Goal: Information Seeking & Learning: Learn about a topic

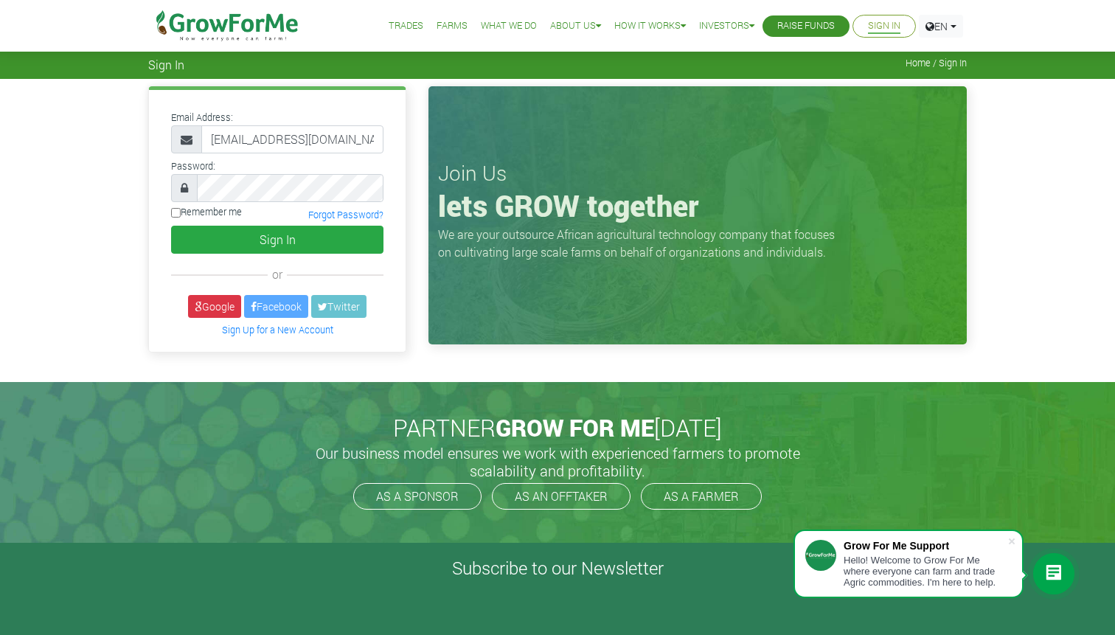
click at [171, 226] on button "Sign In" at bounding box center [277, 240] width 212 height 28
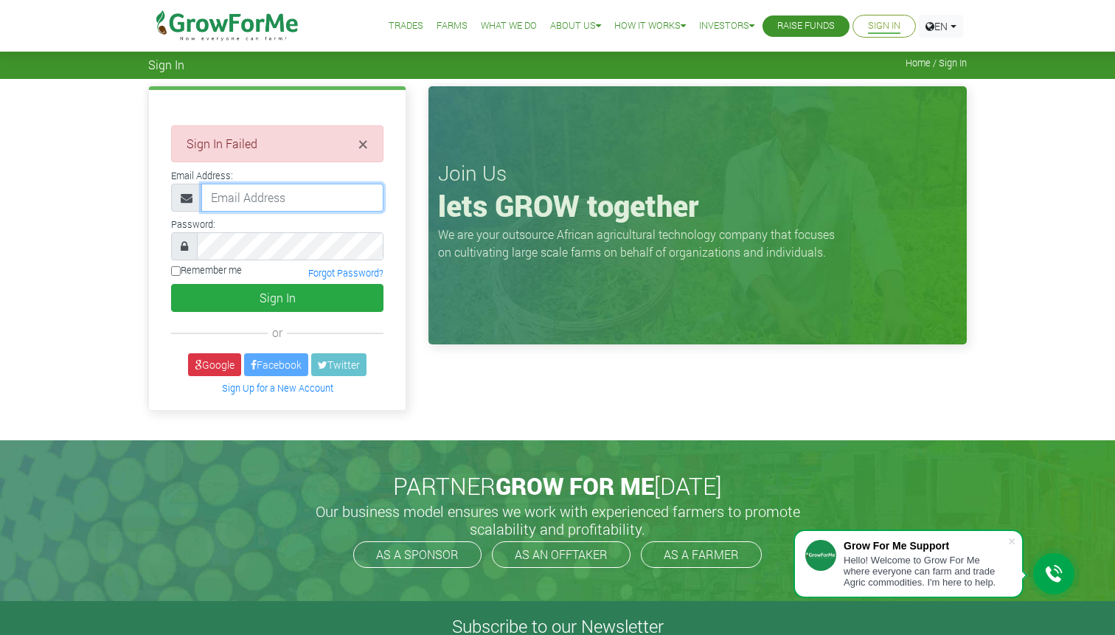
click at [348, 206] on input "email" at bounding box center [292, 198] width 182 height 28
type input "ekwakye078@gmail.com"
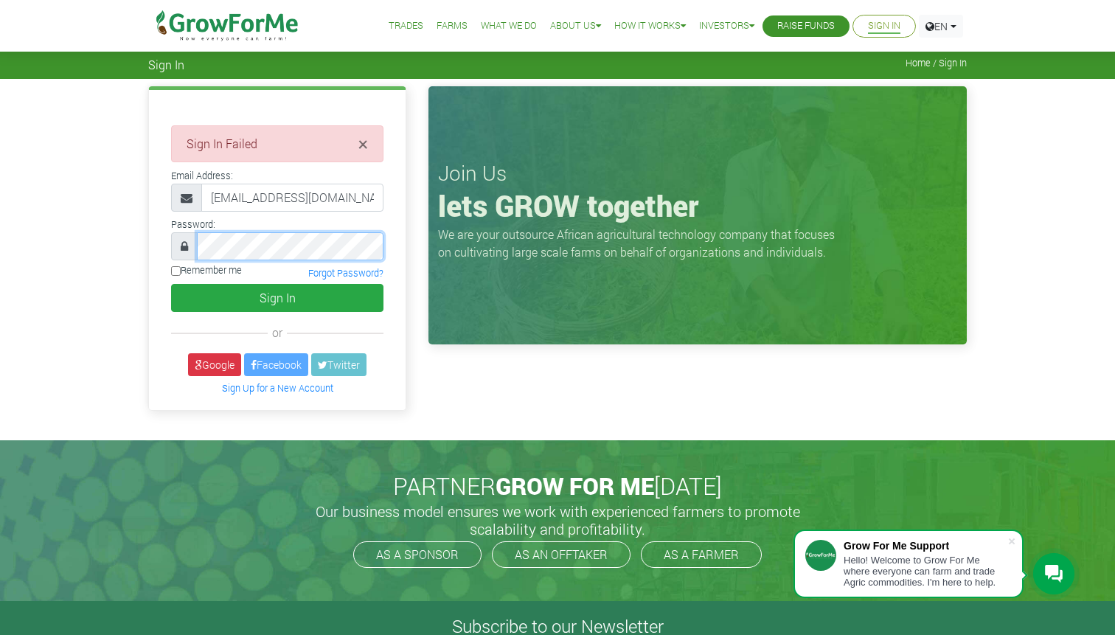
click at [171, 284] on button "Sign In" at bounding box center [277, 298] width 212 height 28
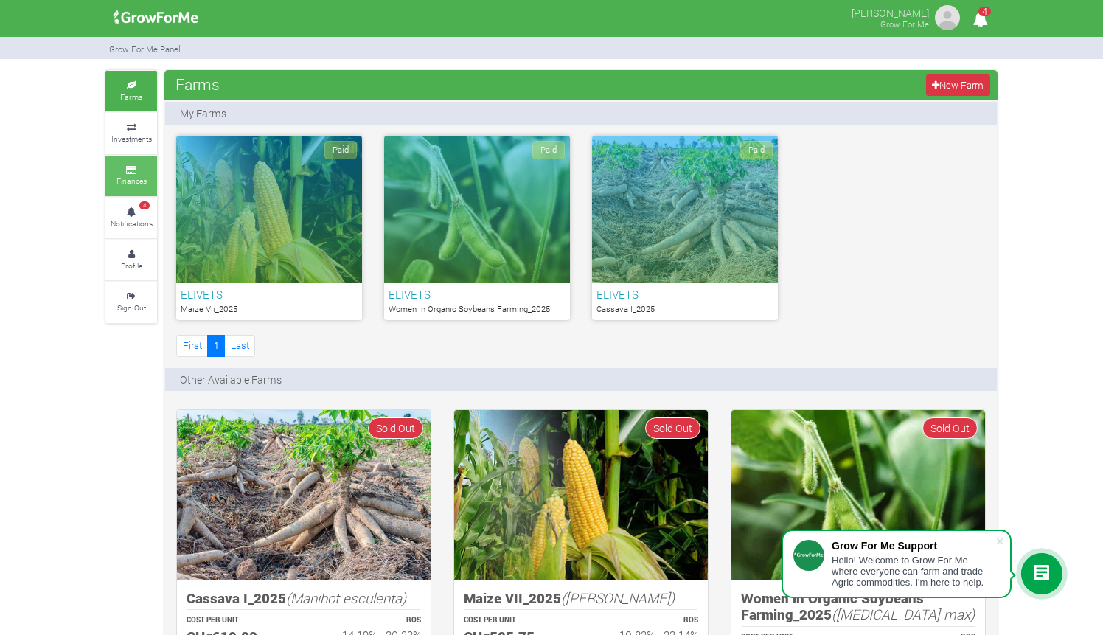
click at [146, 178] on link "Finances" at bounding box center [131, 176] width 52 height 41
click at [144, 133] on small "Investments" at bounding box center [131, 138] width 41 height 10
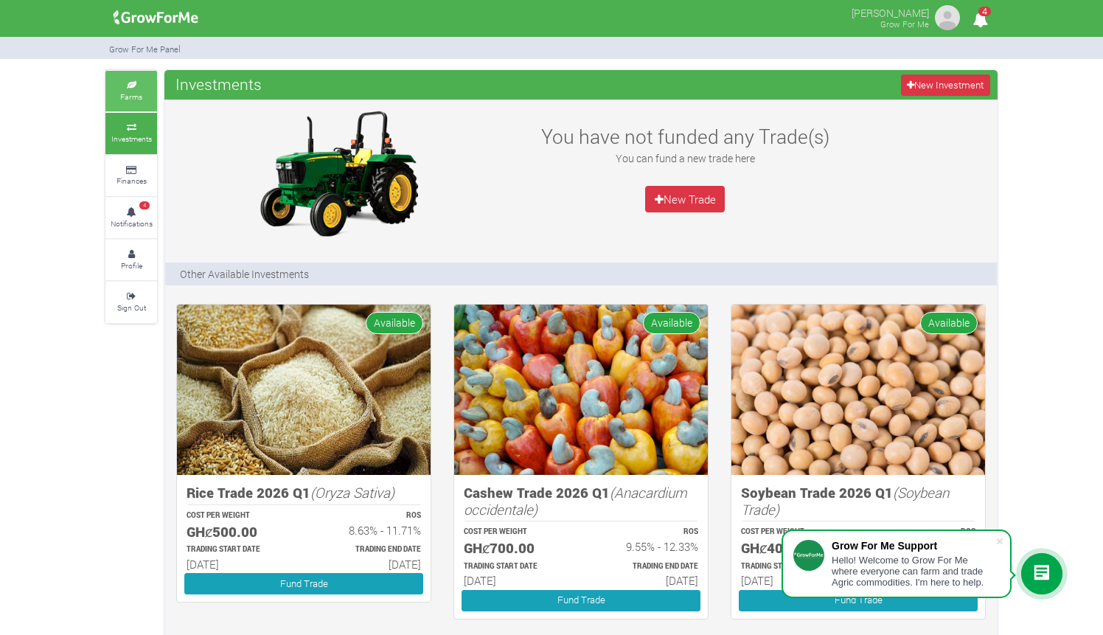
click at [152, 97] on link "Farms" at bounding box center [131, 91] width 52 height 41
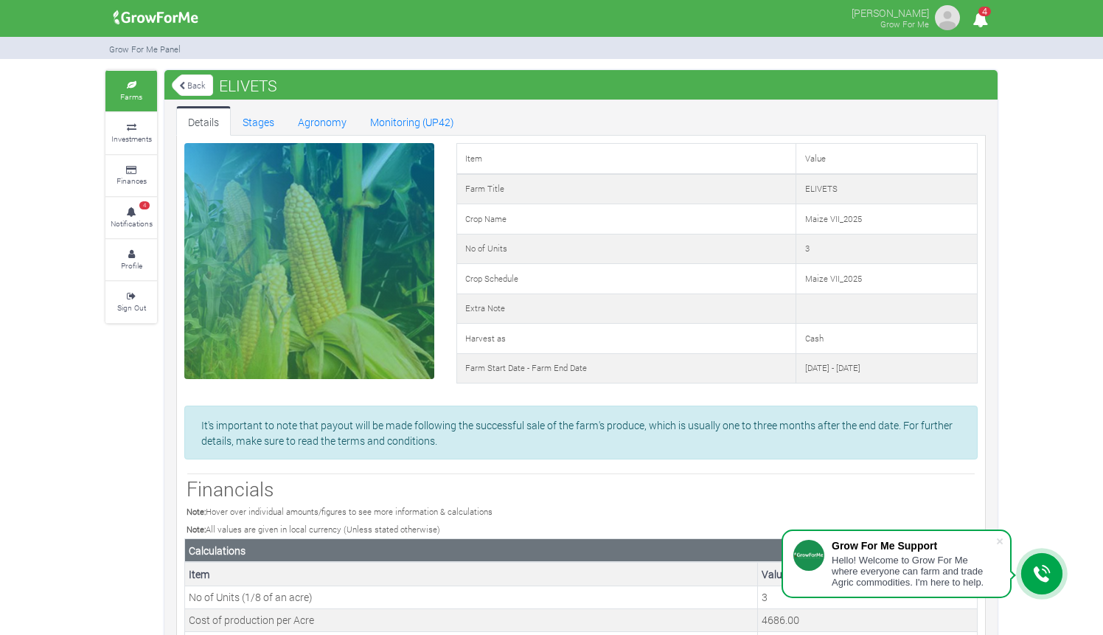
click at [184, 76] on link "Back" at bounding box center [192, 85] width 41 height 24
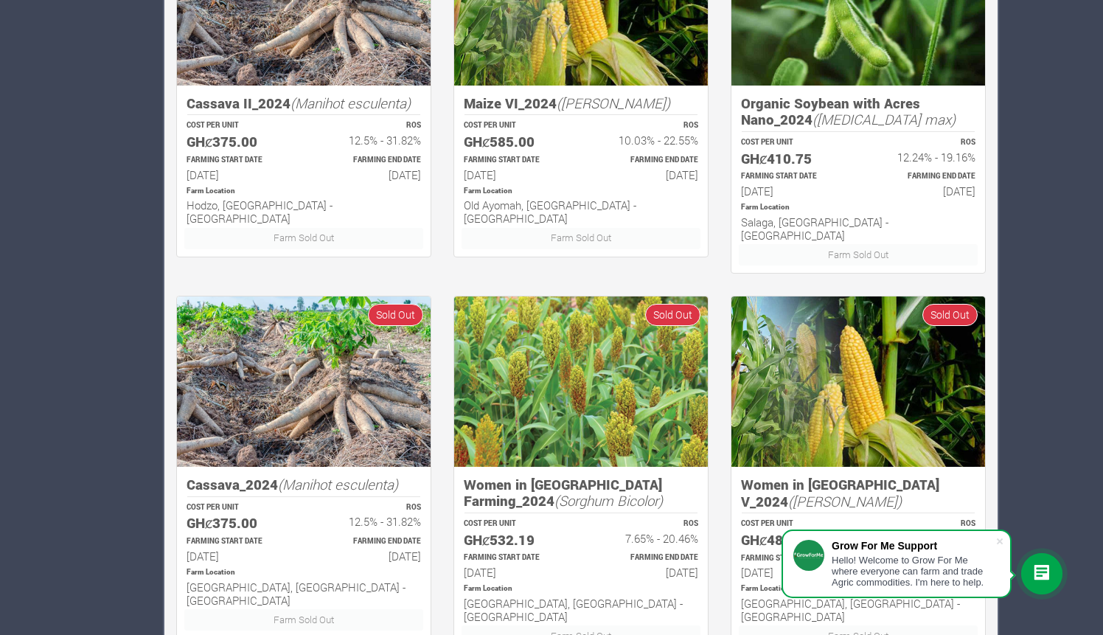
scroll to position [926, 0]
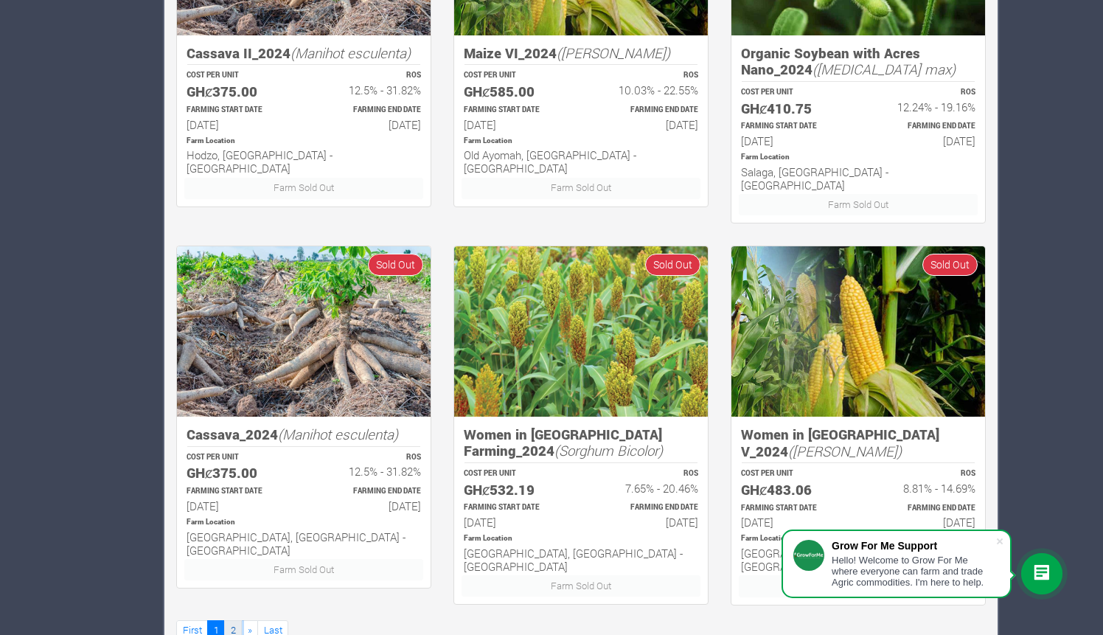
click at [239, 620] on link "2" at bounding box center [233, 630] width 18 height 21
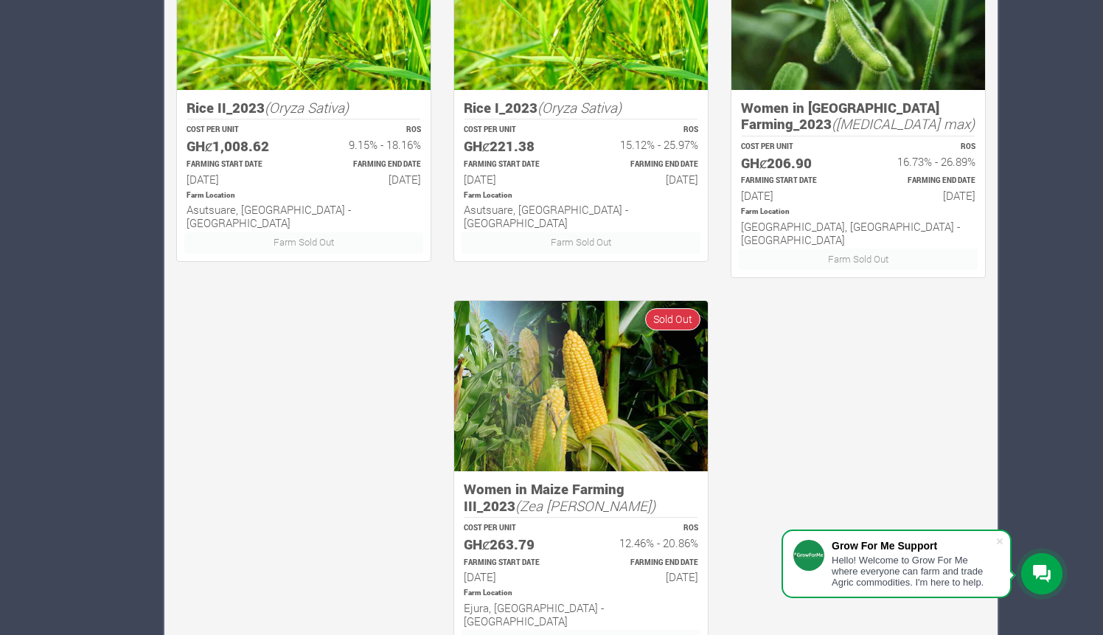
scroll to position [926, 0]
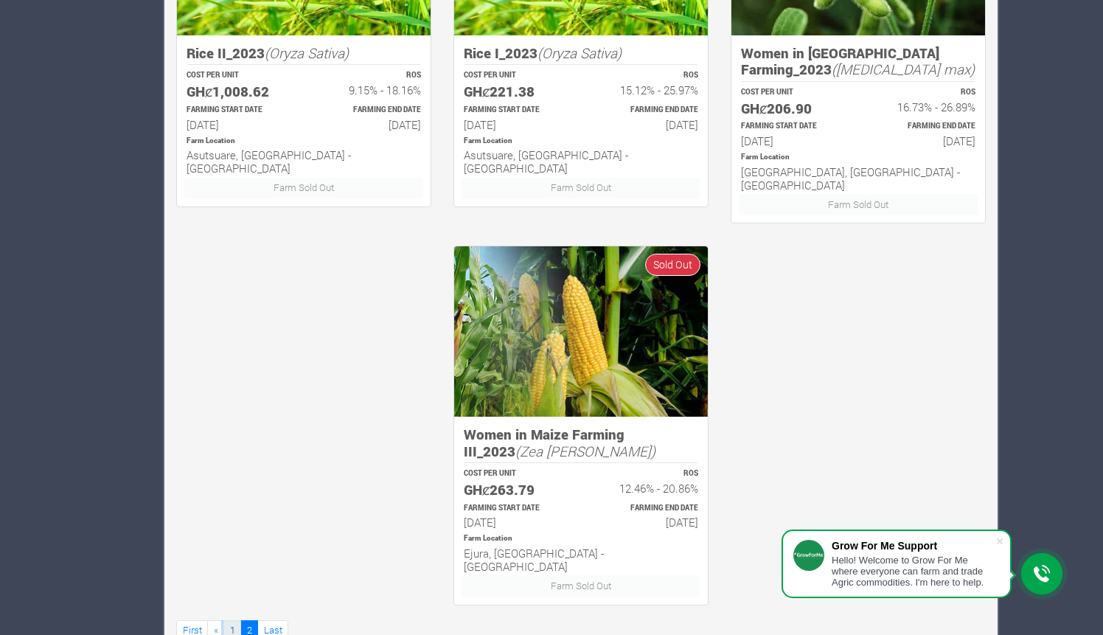
click at [229, 620] on link "1" at bounding box center [232, 630] width 18 height 21
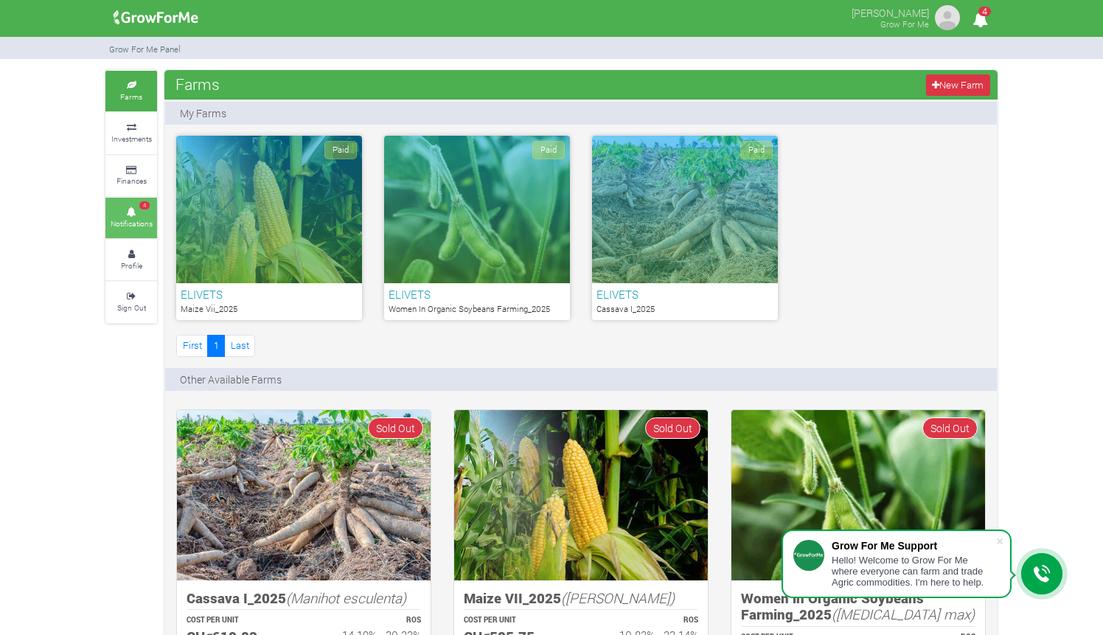
click at [142, 218] on small "Notifications" at bounding box center [132, 223] width 42 height 10
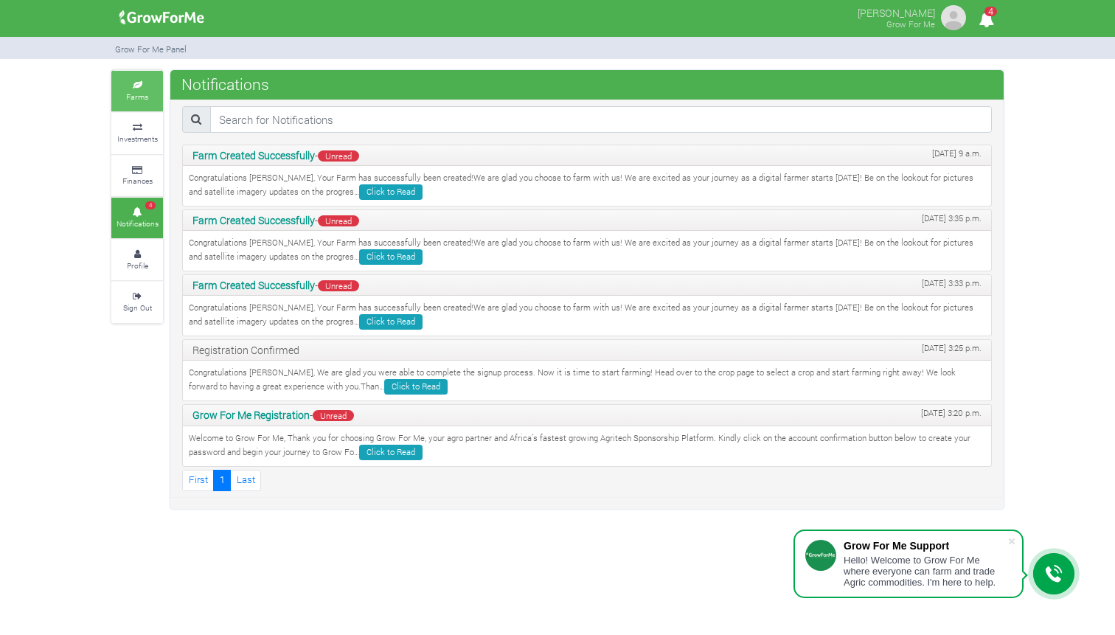
click at [134, 96] on small "Farms" at bounding box center [137, 96] width 22 height 10
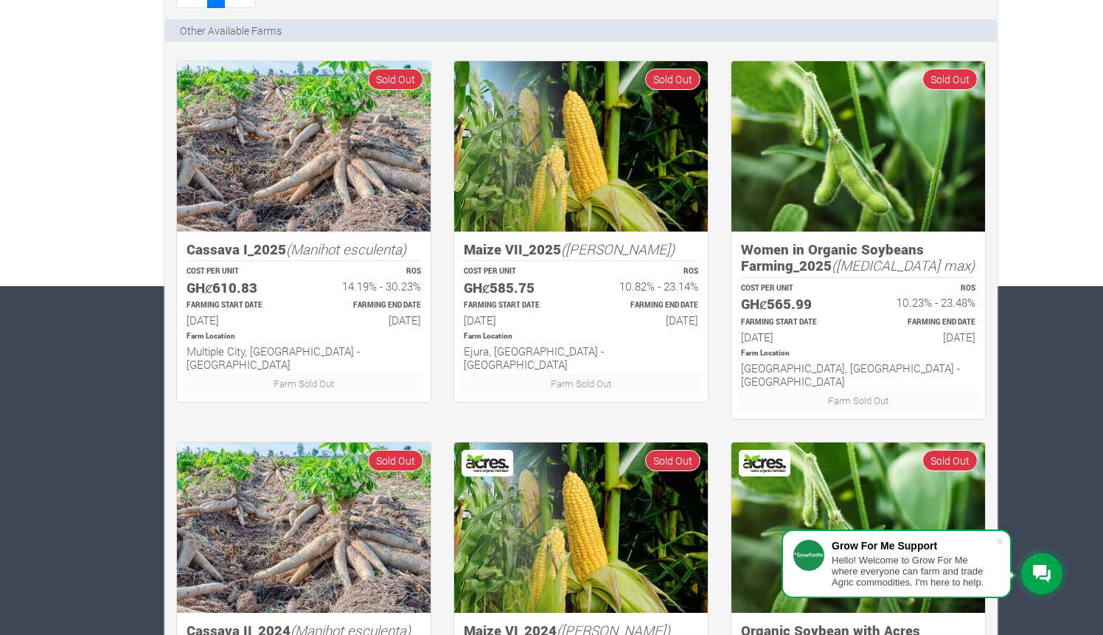
scroll to position [346, 0]
